Goal: Transaction & Acquisition: Book appointment/travel/reservation

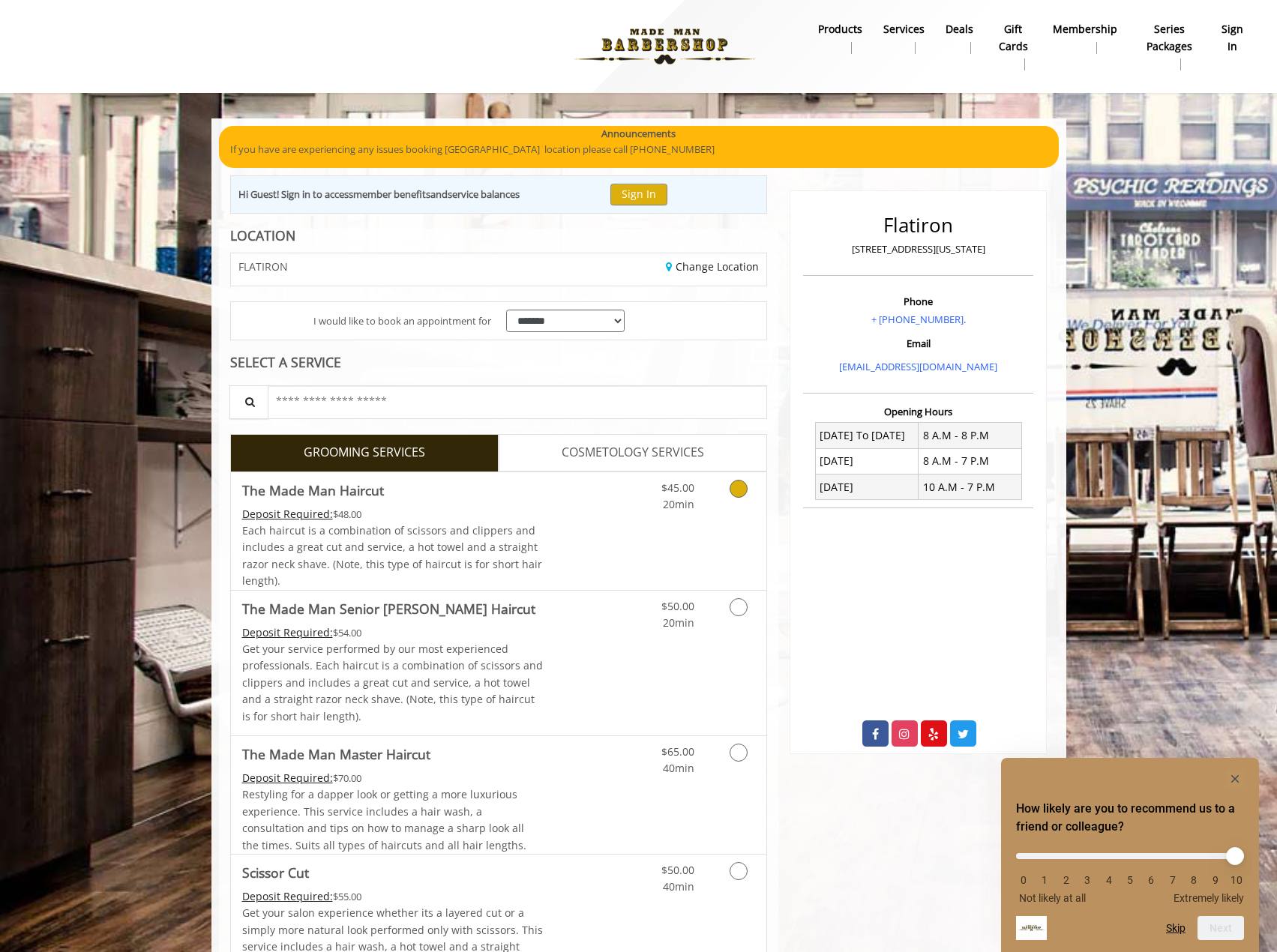
click at [728, 490] on link "Grooming services" at bounding box center [736, 492] width 38 height 41
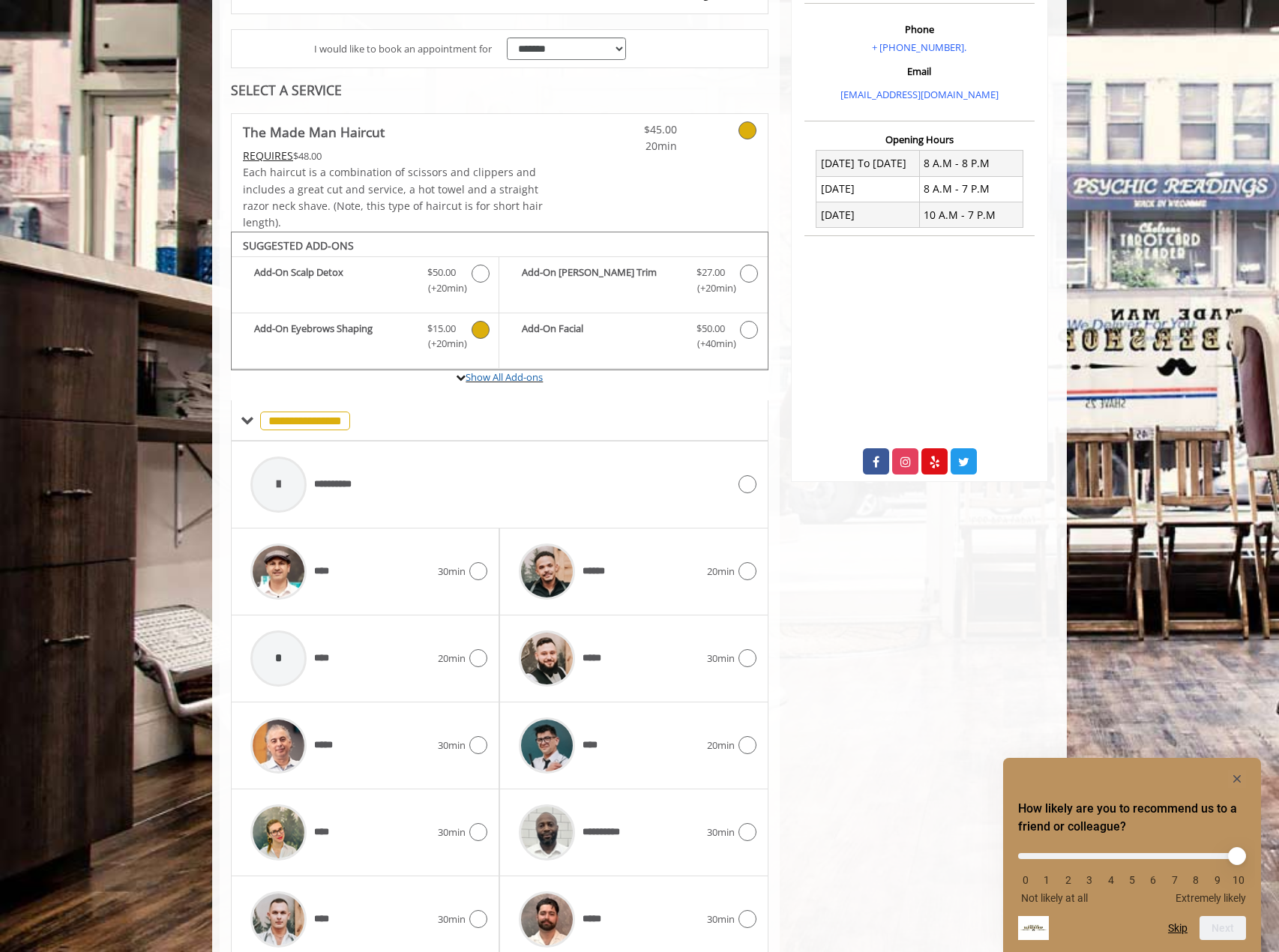
scroll to position [336, 0]
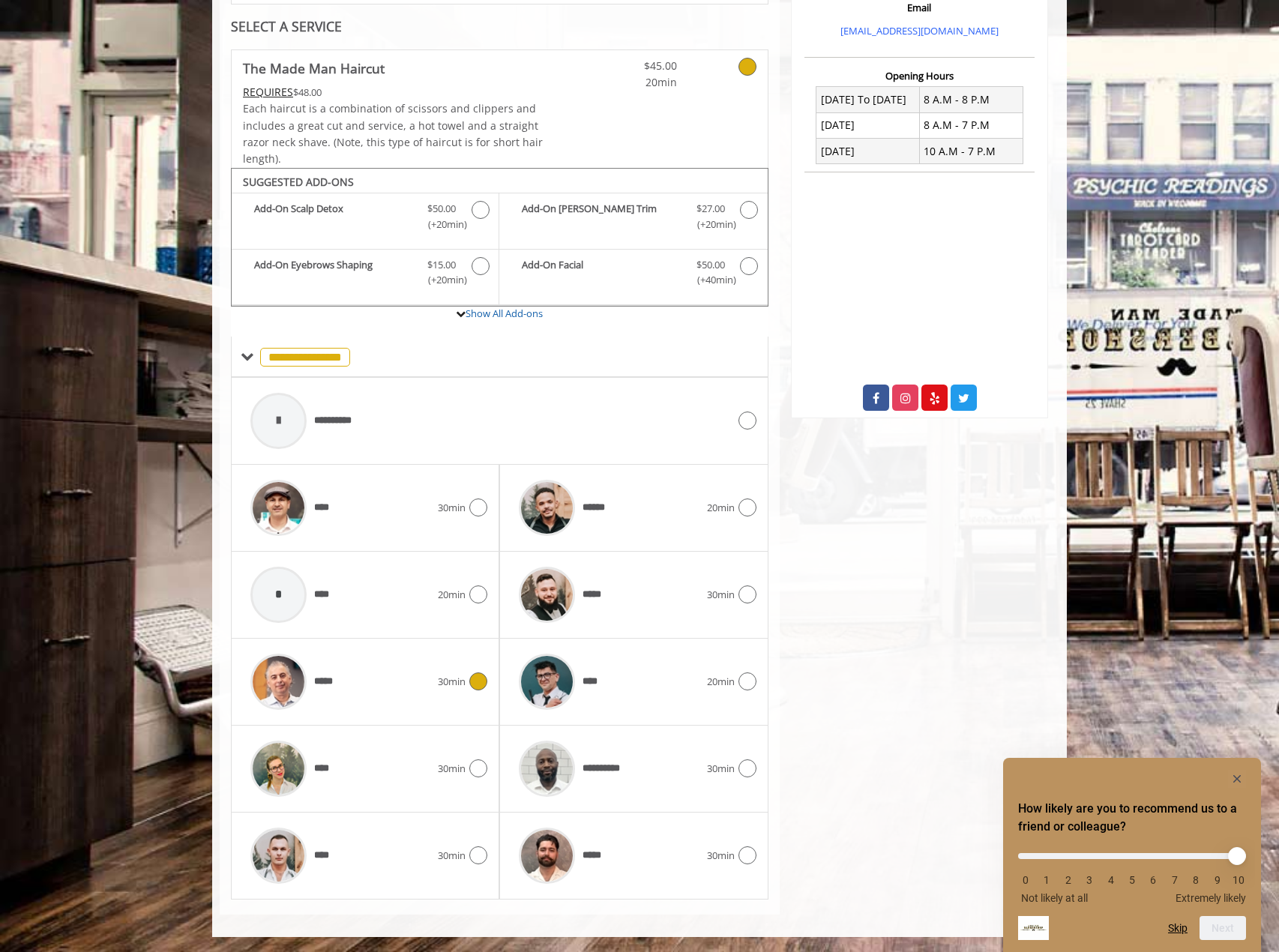
click at [383, 692] on div "*****" at bounding box center [340, 682] width 195 height 71
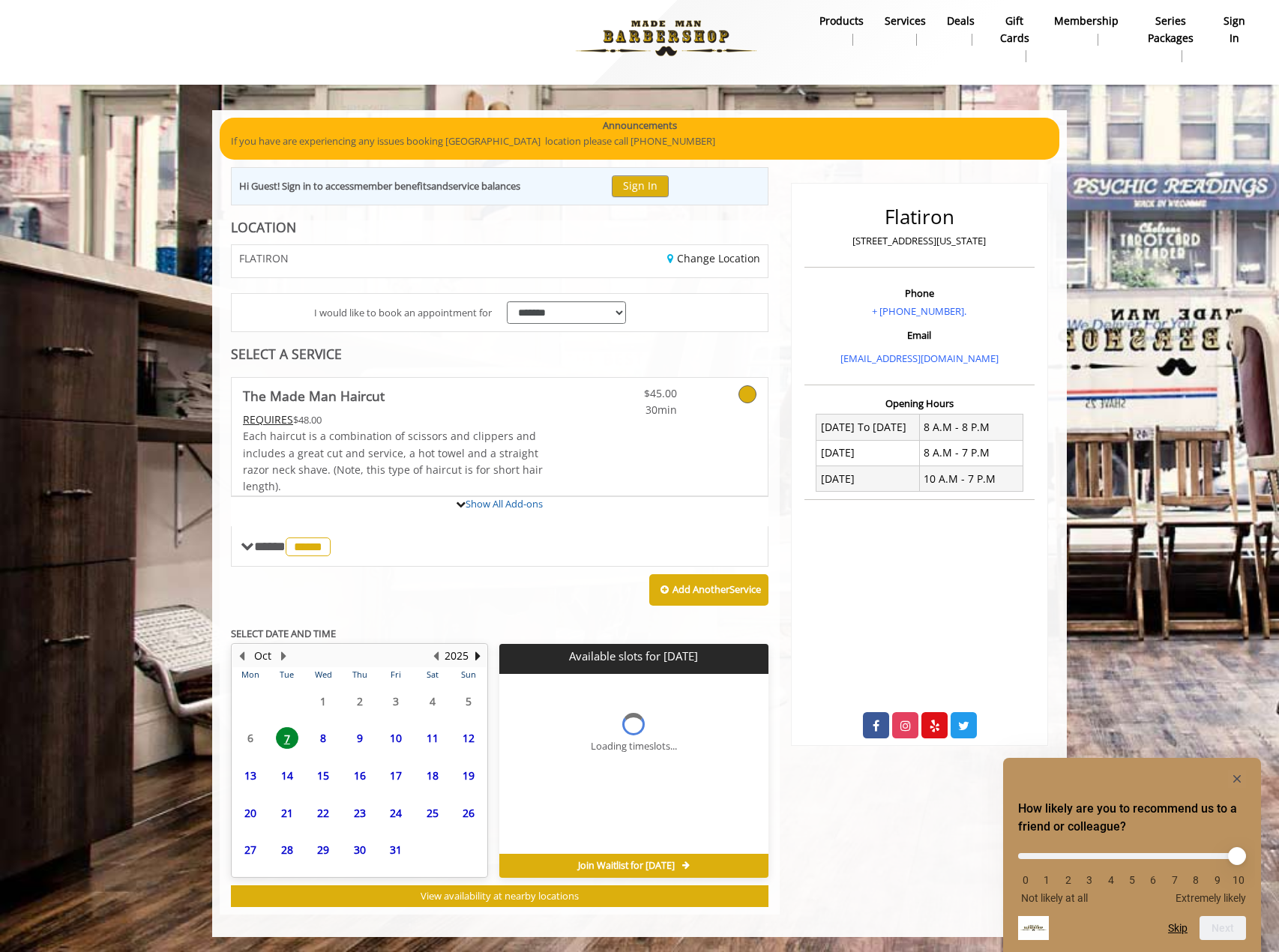
scroll to position [8, 0]
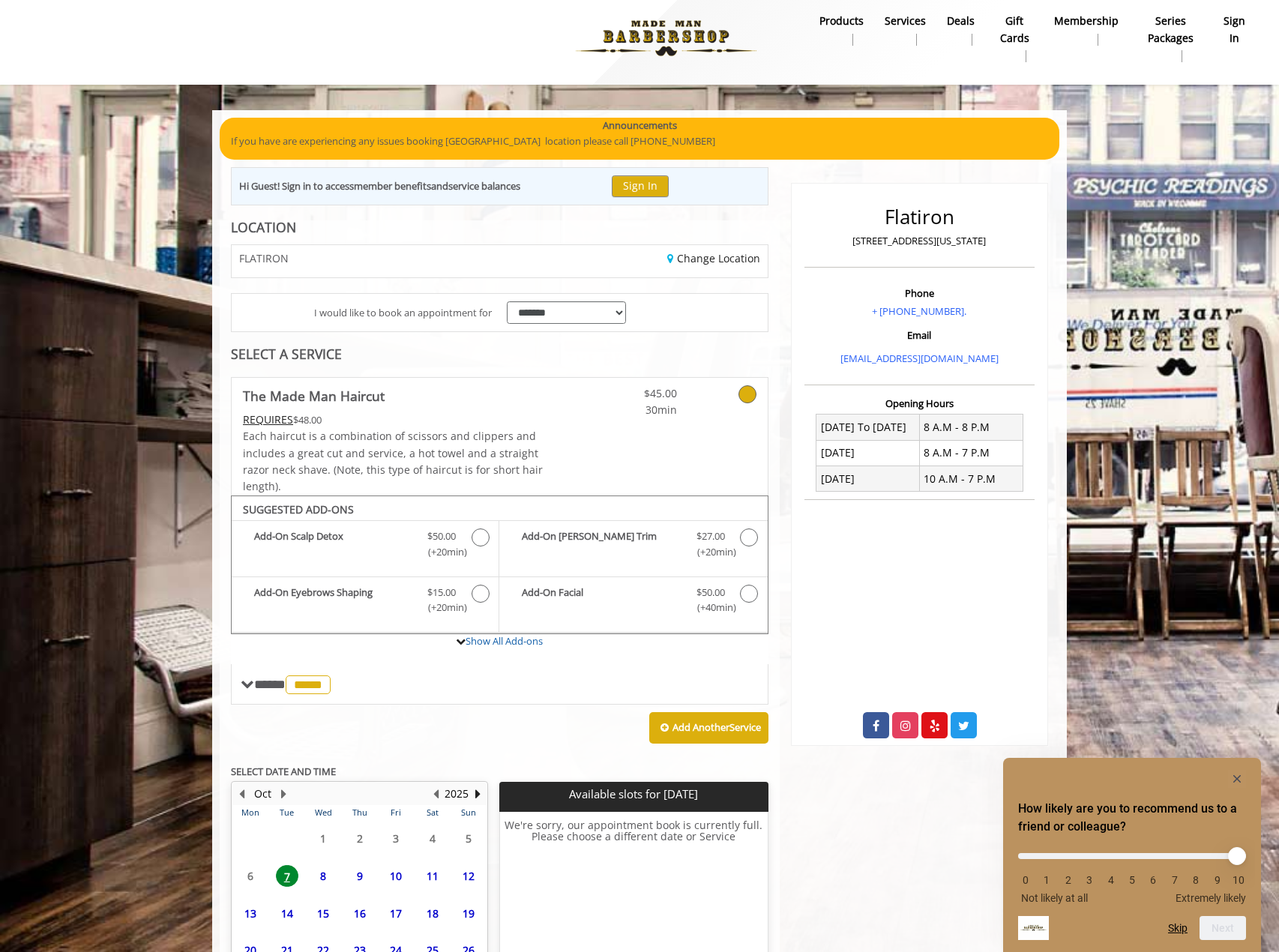
click at [318, 883] on span "8" at bounding box center [322, 876] width 23 height 22
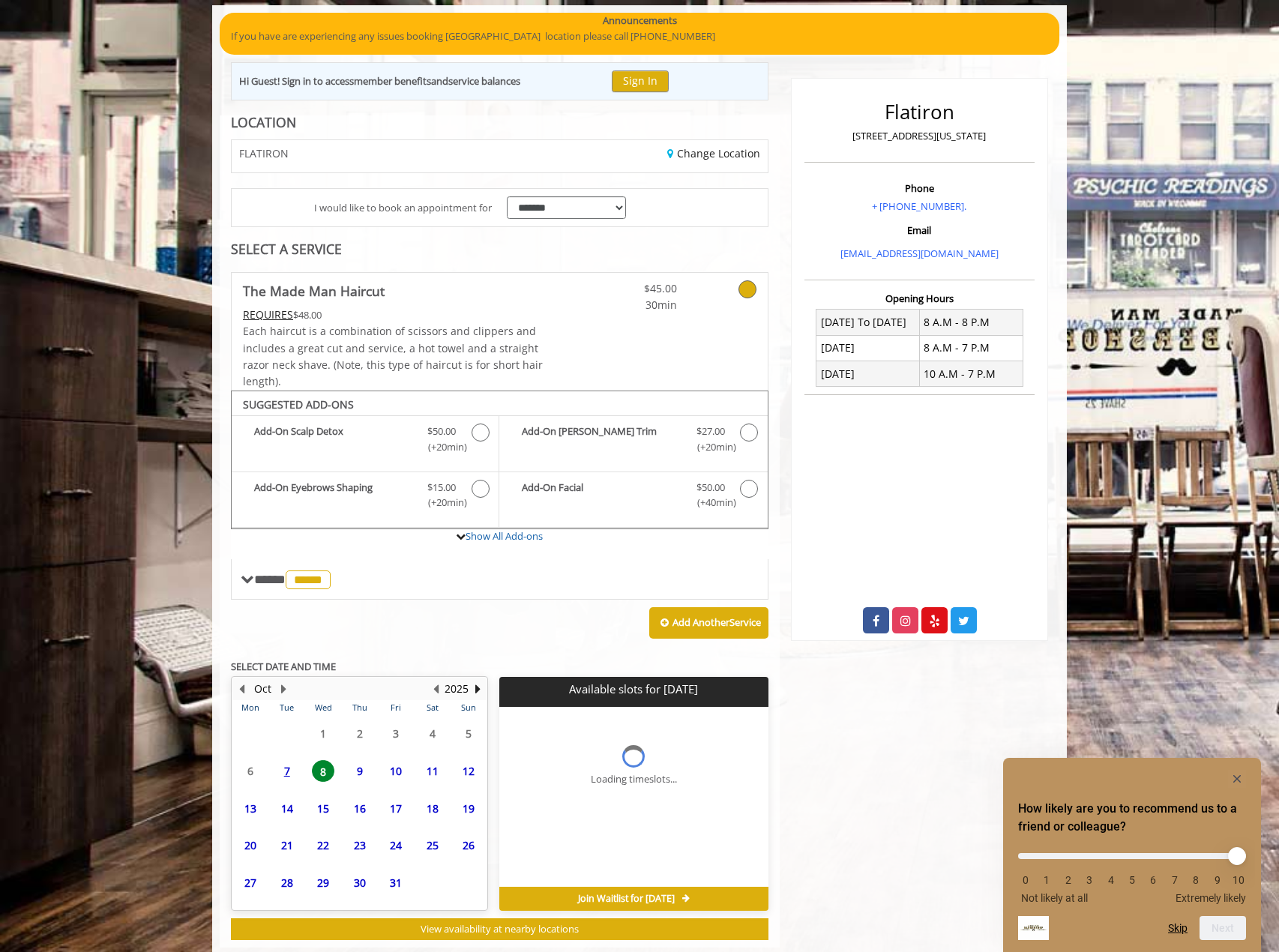
scroll to position [146, 0]
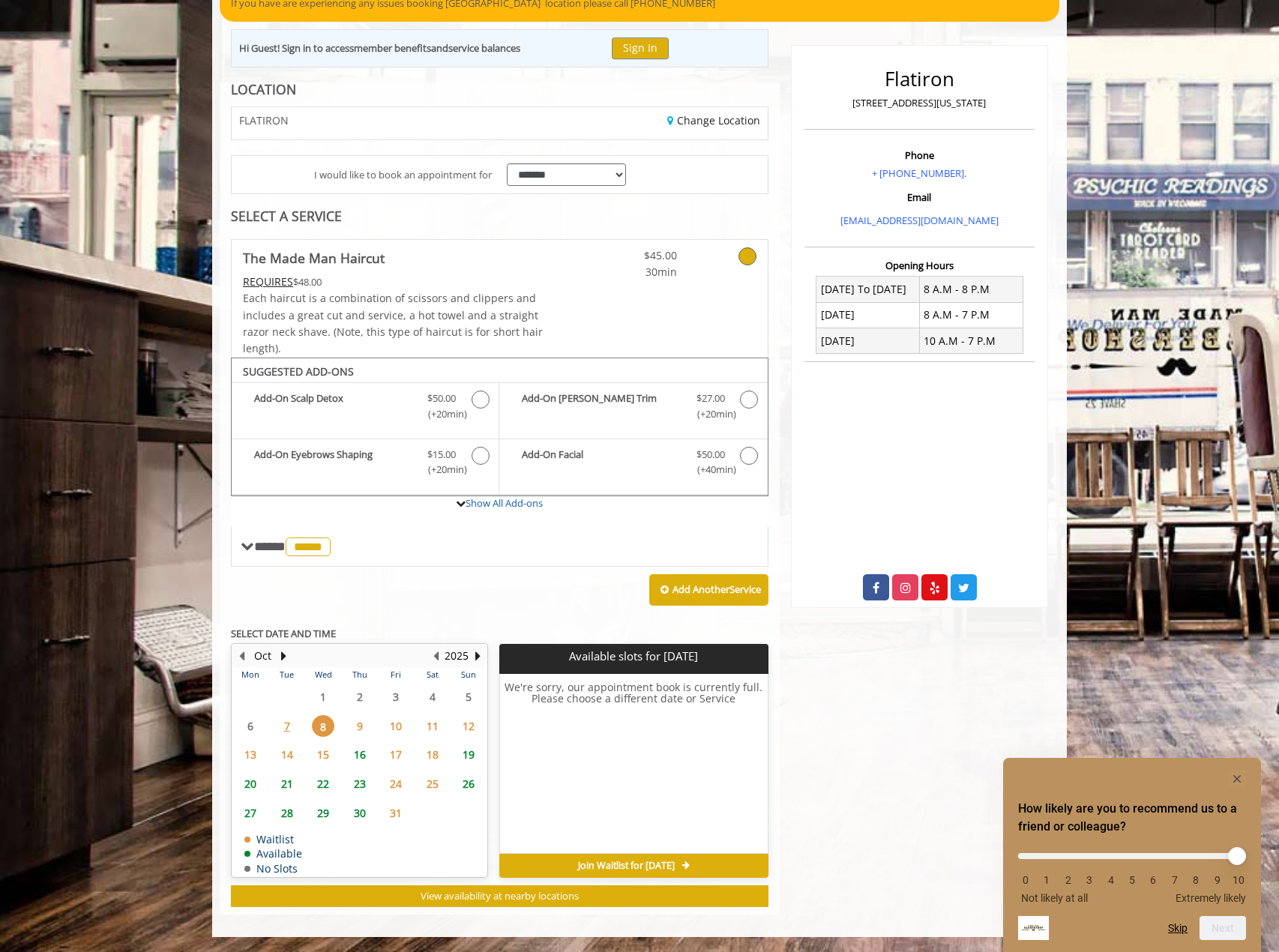
click at [290, 756] on span "14" at bounding box center [287, 755] width 23 height 22
click at [322, 755] on span "15" at bounding box center [322, 755] width 23 height 22
click at [369, 753] on span "16" at bounding box center [360, 755] width 23 height 22
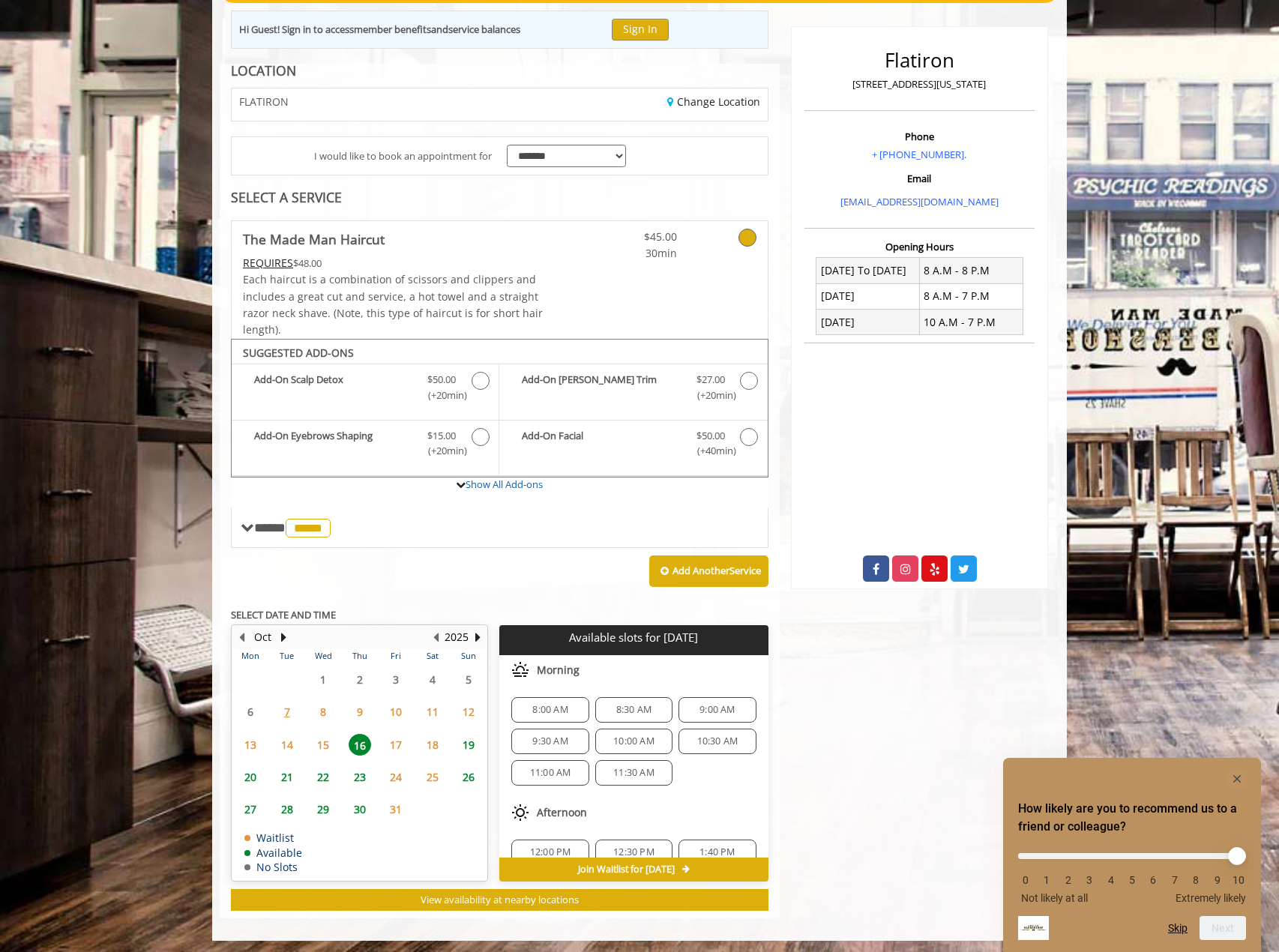
scroll to position [169, 0]
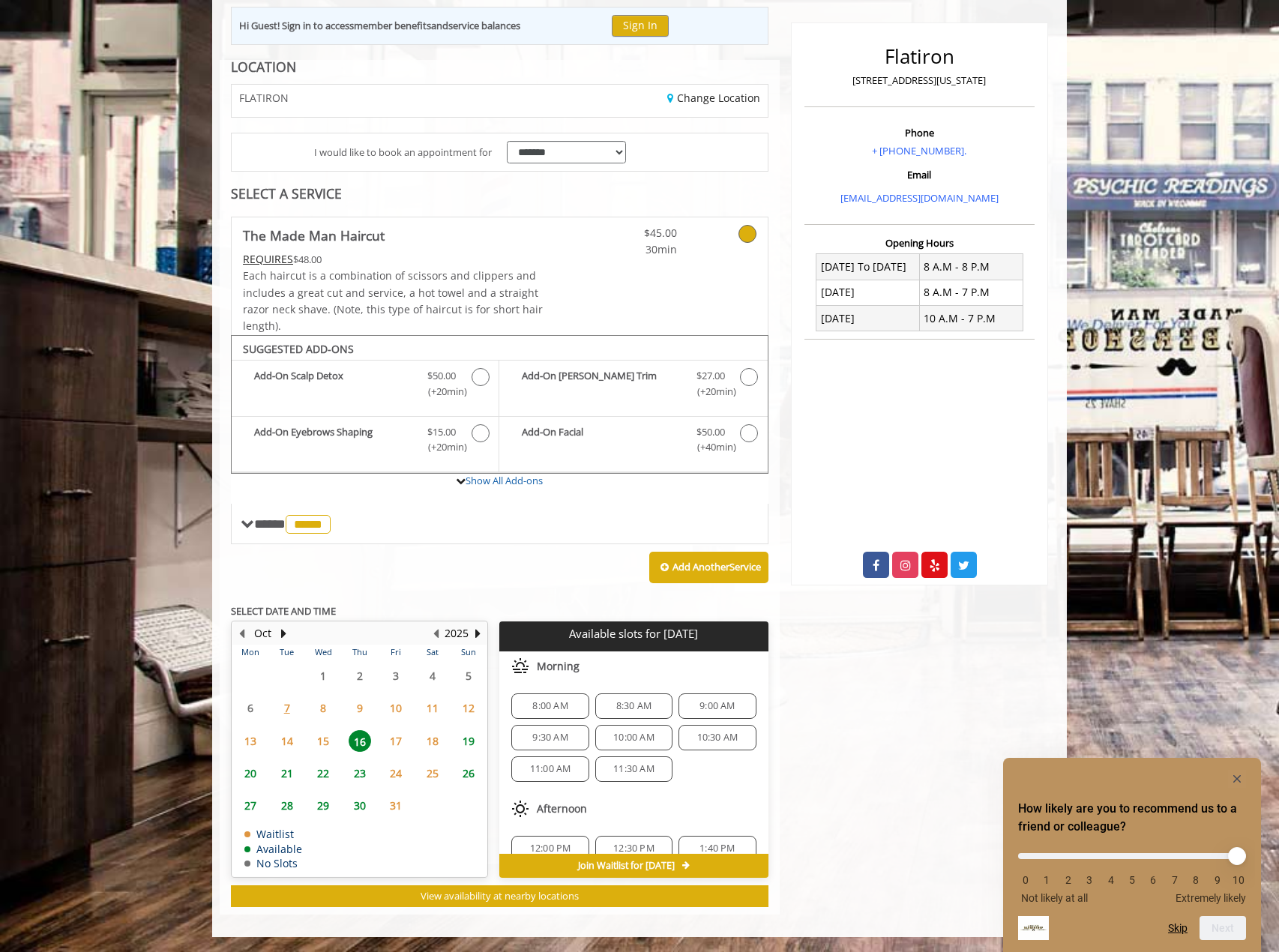
click at [566, 703] on span "8:00 AM" at bounding box center [550, 706] width 36 height 12
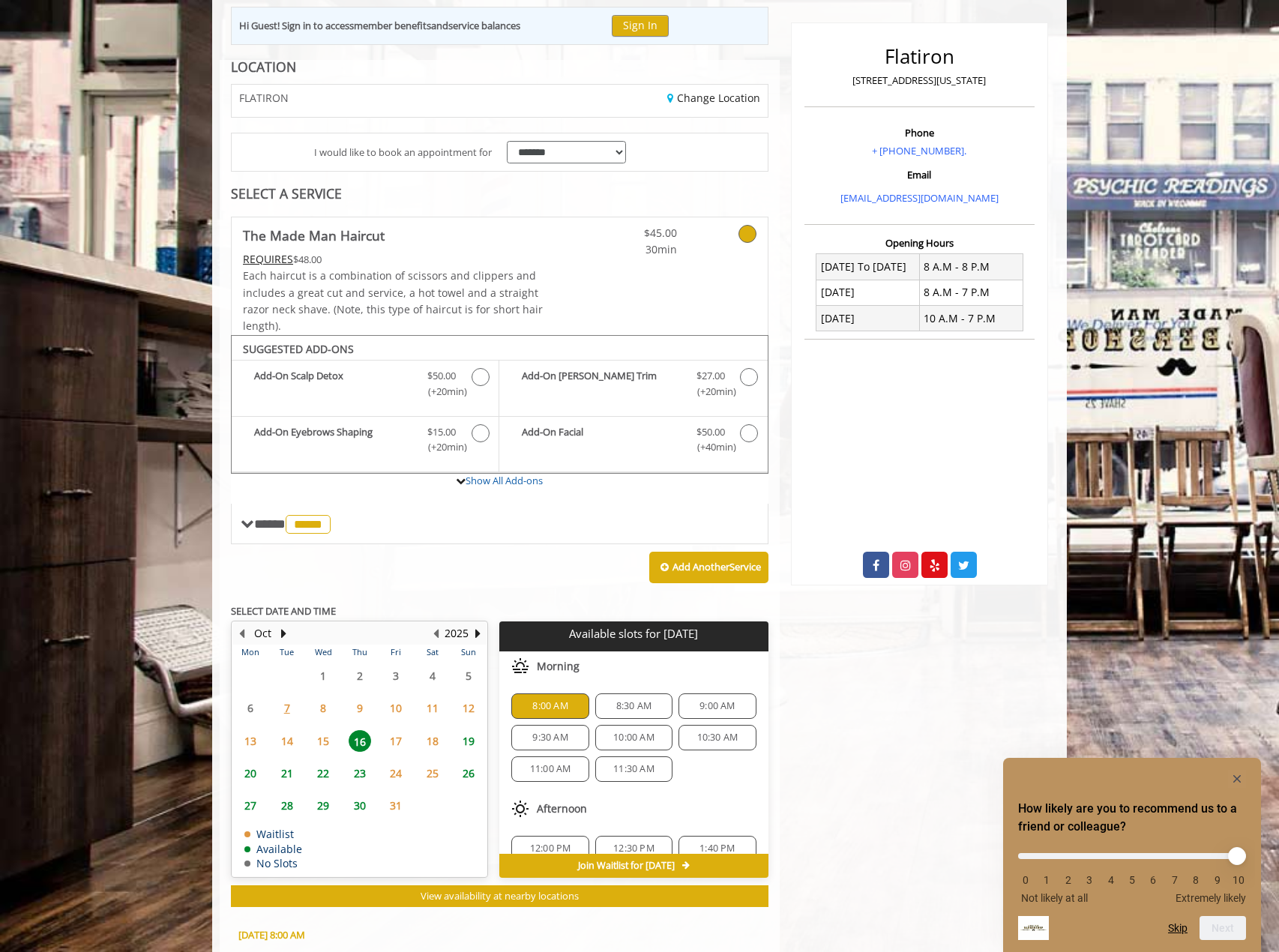
scroll to position [439, 0]
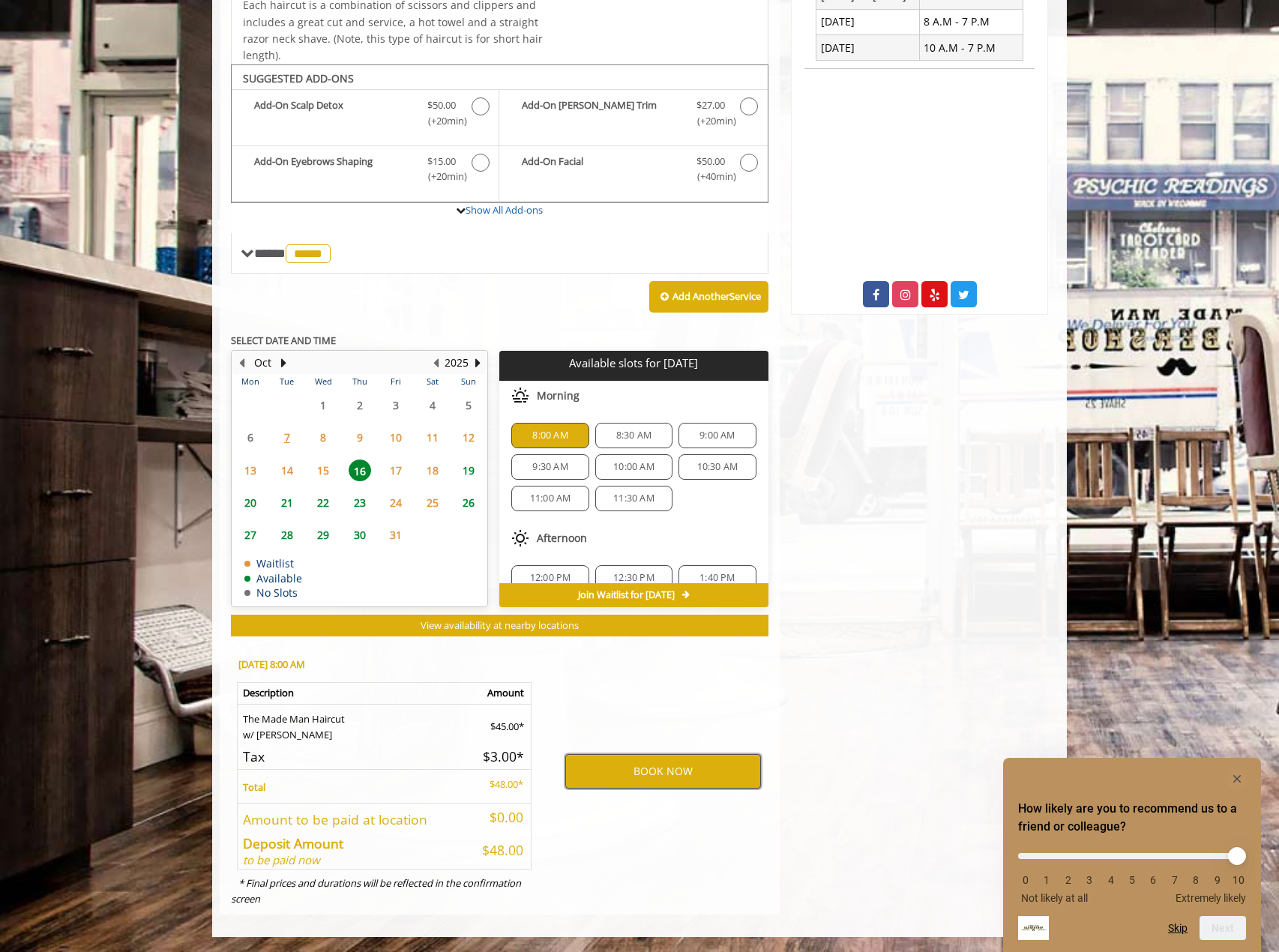
click at [676, 762] on button "BOOK NOW" at bounding box center [663, 772] width 196 height 35
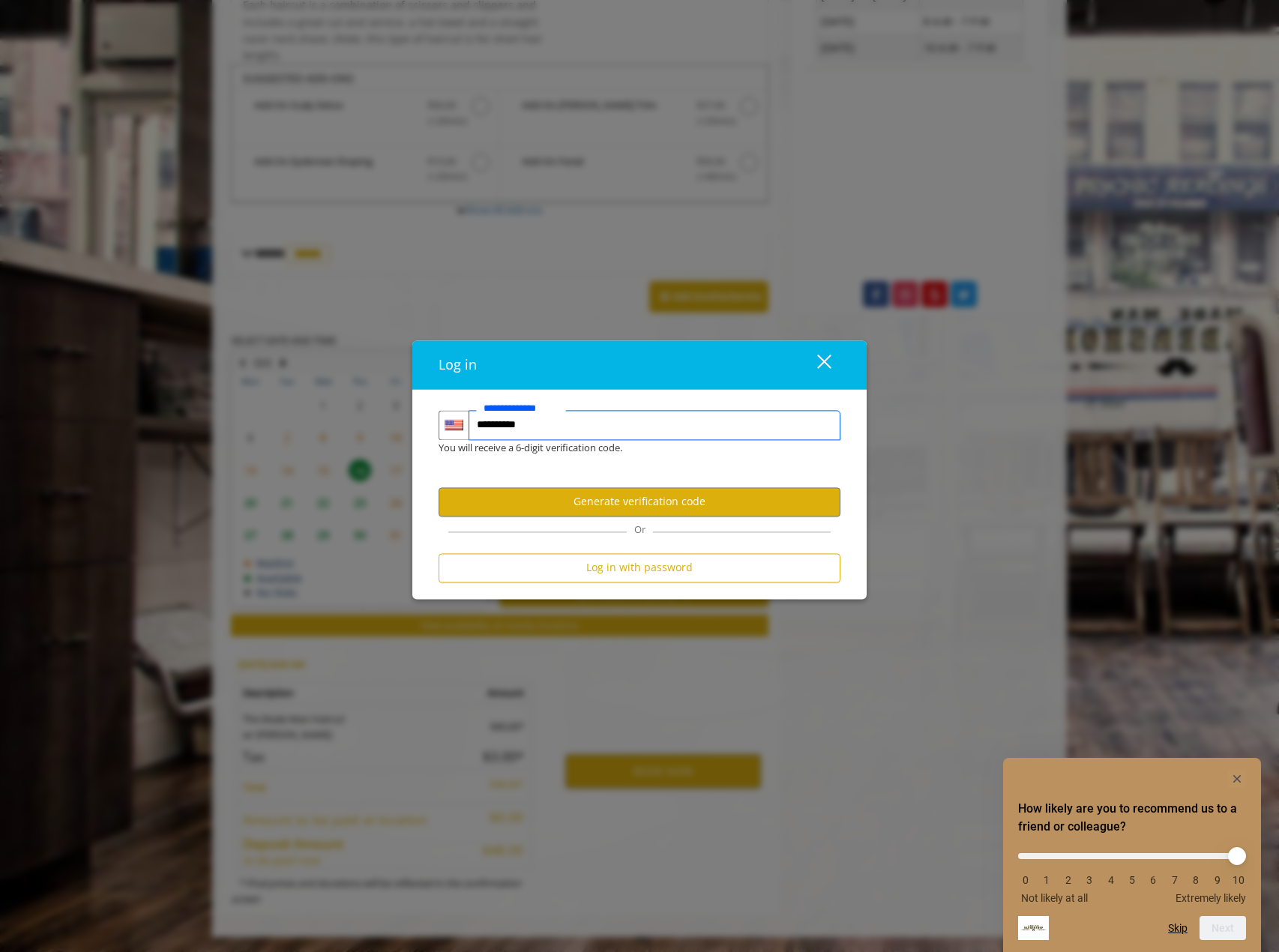
type input "**********"
click at [613, 496] on button "Generate verification code" at bounding box center [640, 502] width 402 height 29
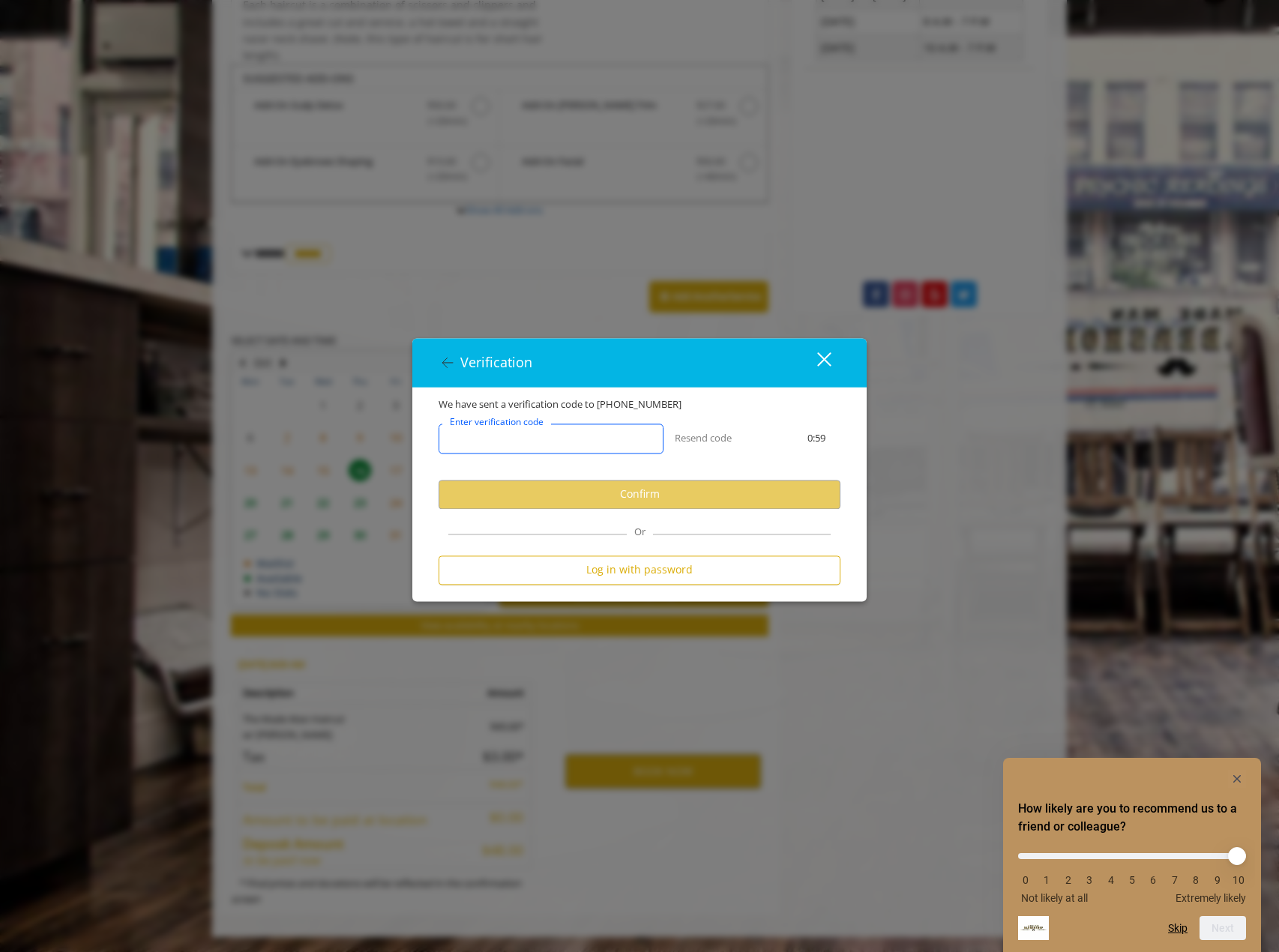
click at [613, 439] on input "Enter verification code" at bounding box center [551, 439] width 225 height 30
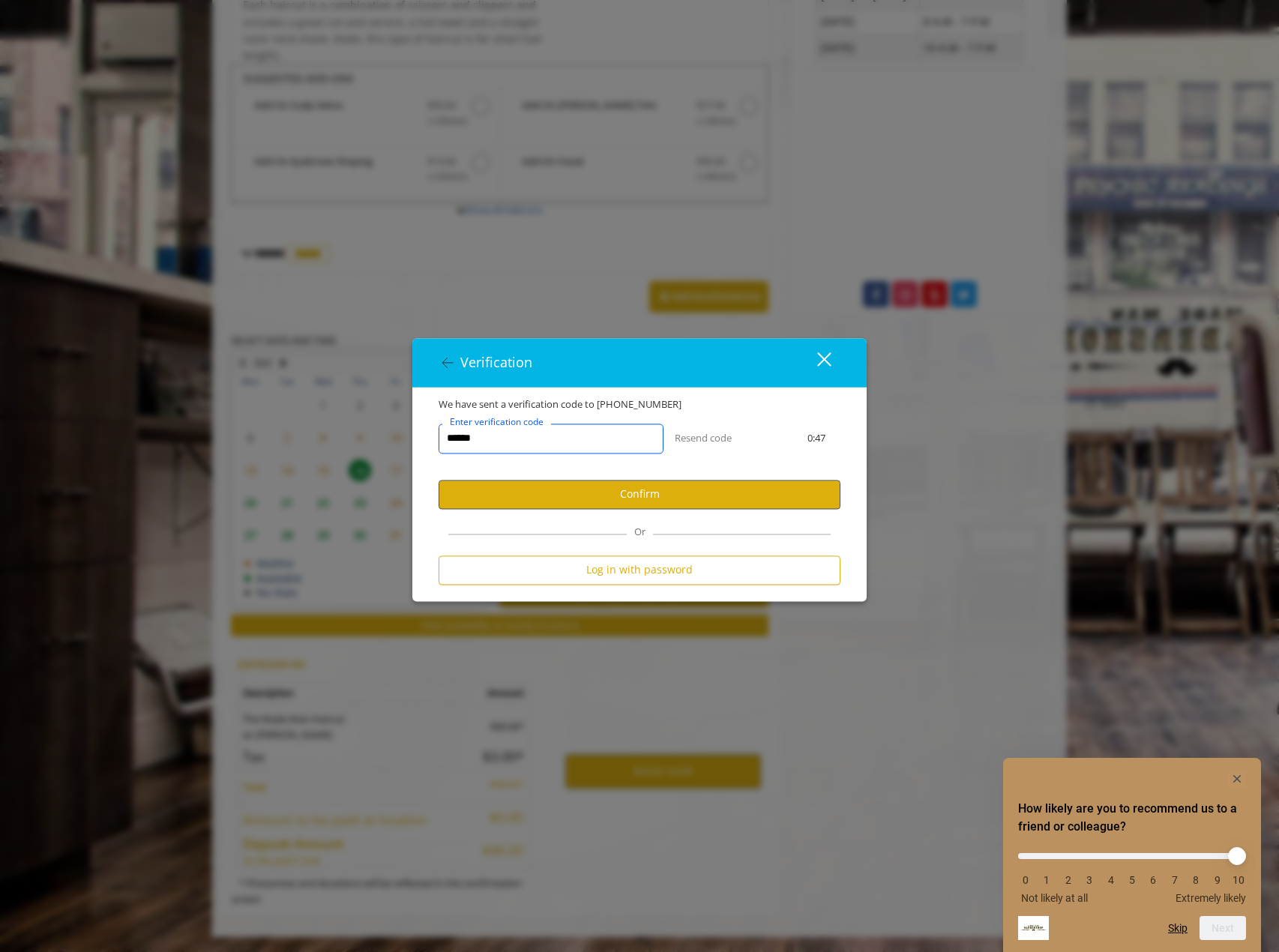
type input "******"
click at [608, 495] on button "Confirm" at bounding box center [640, 494] width 402 height 29
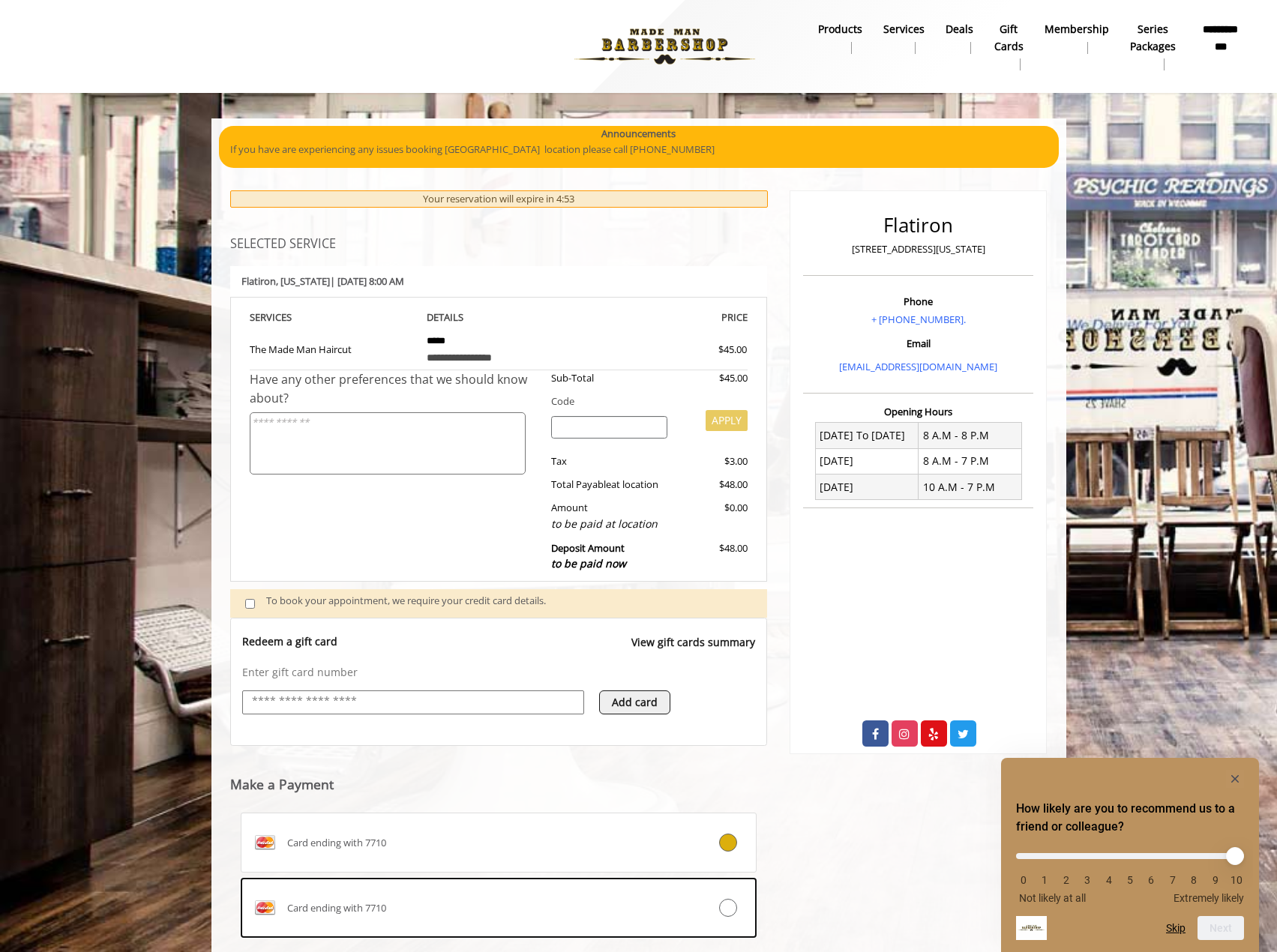
click at [332, 705] on input "text" at bounding box center [413, 702] width 325 height 18
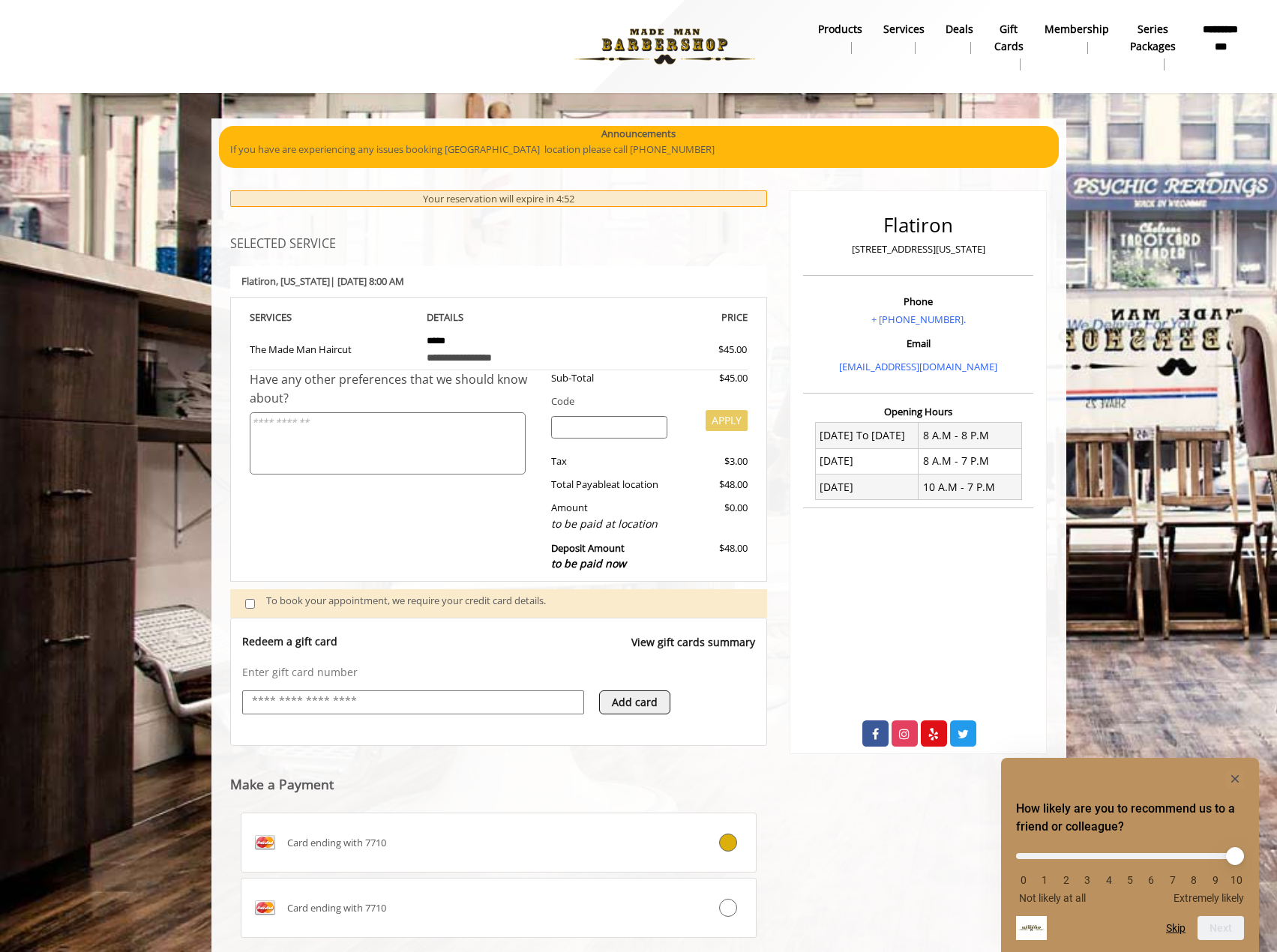
type input "**********"
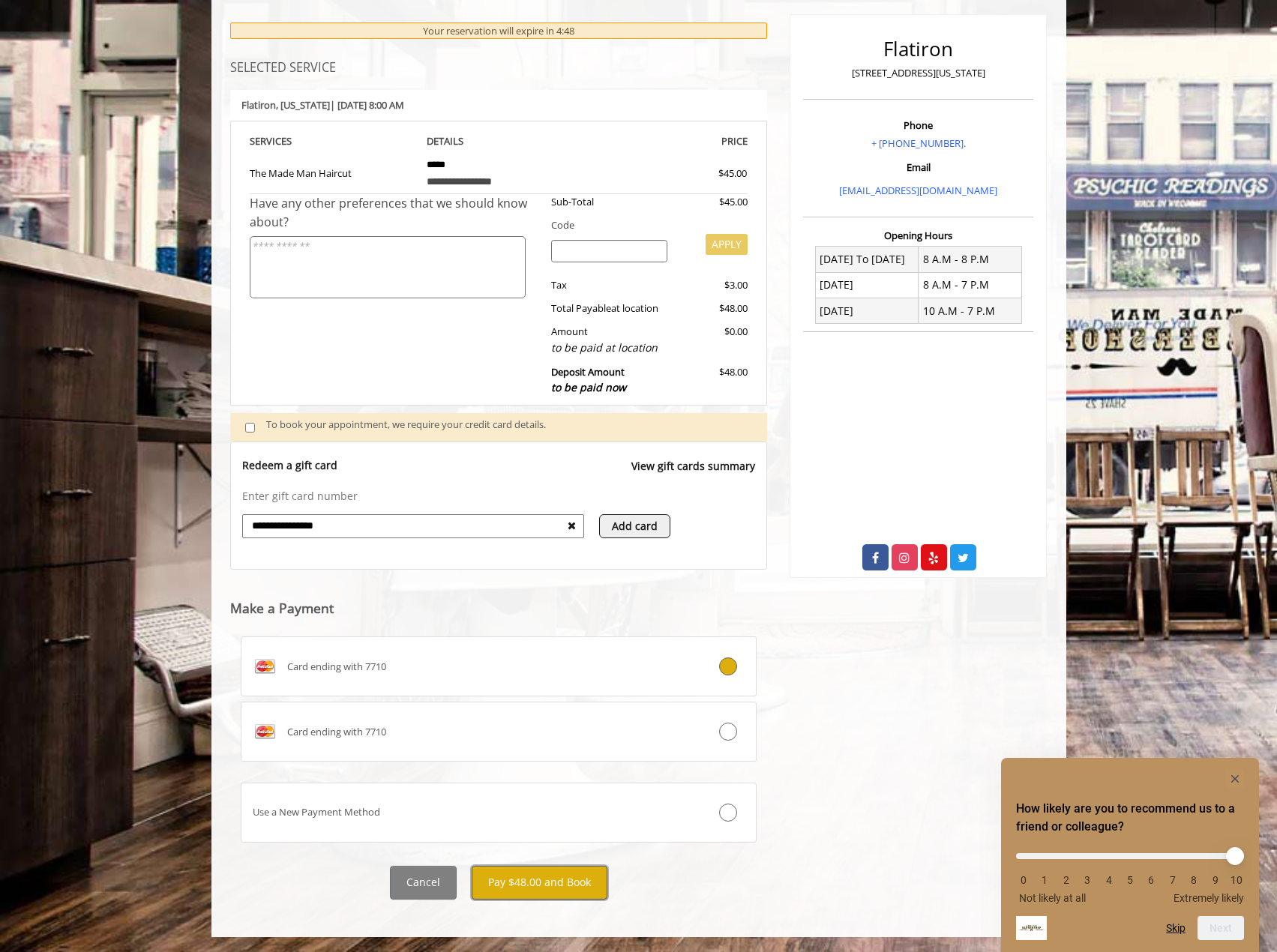
click at [545, 889] on button "Pay $48.00 and Book" at bounding box center [539, 883] width 136 height 34
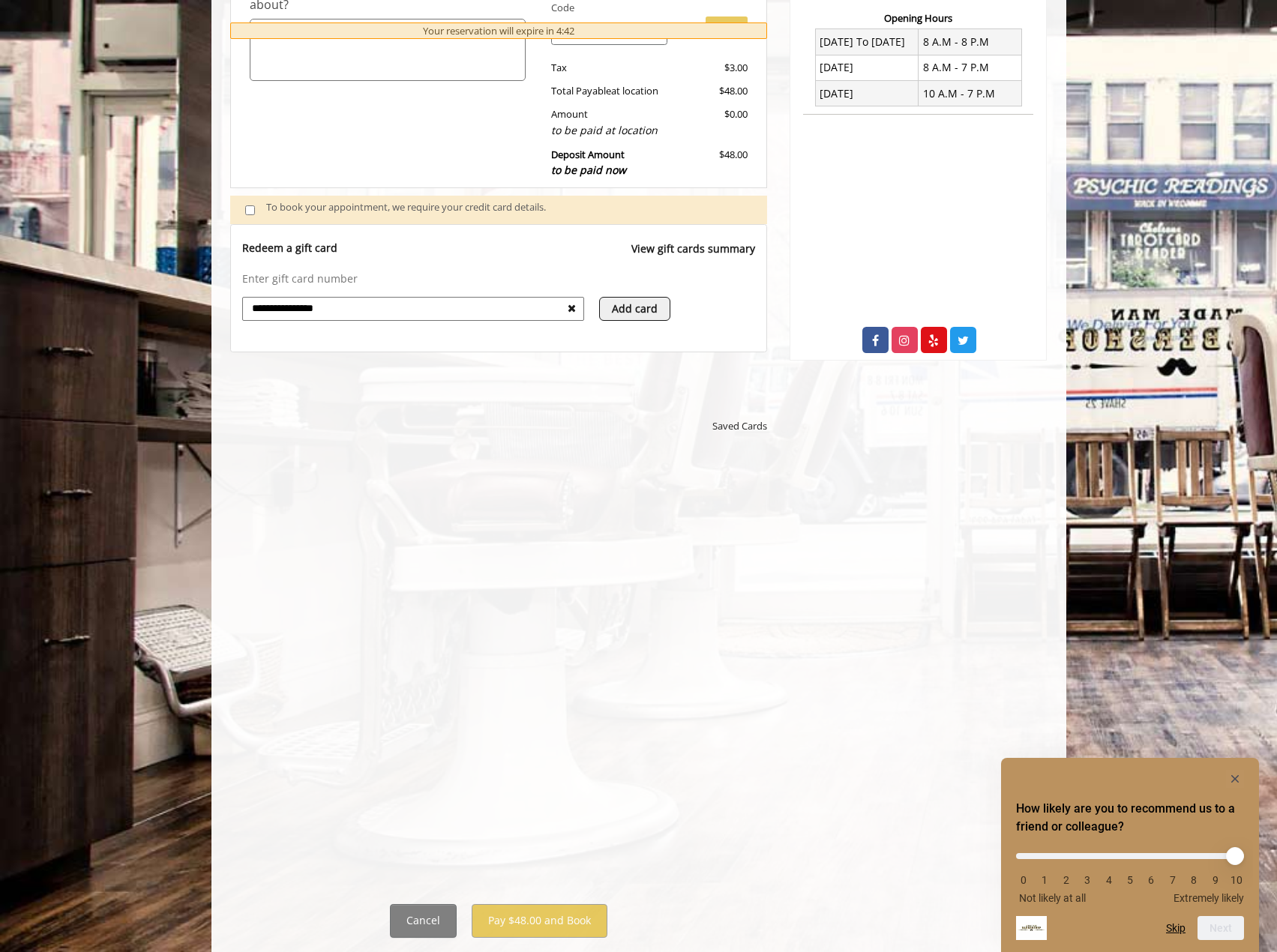
scroll to position [432, 0]
